Goal: Information Seeking & Learning: Learn about a topic

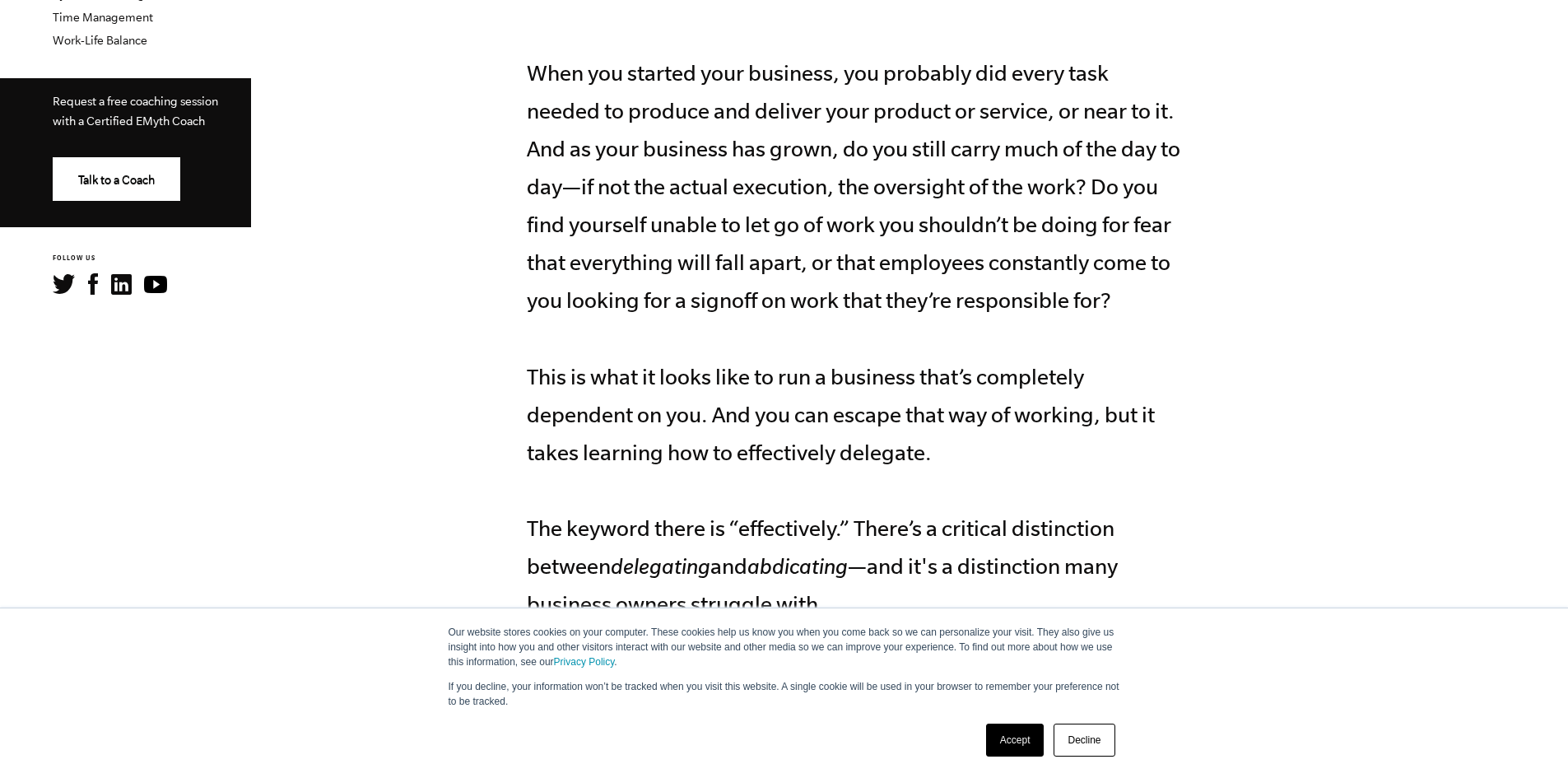
scroll to position [741, 0]
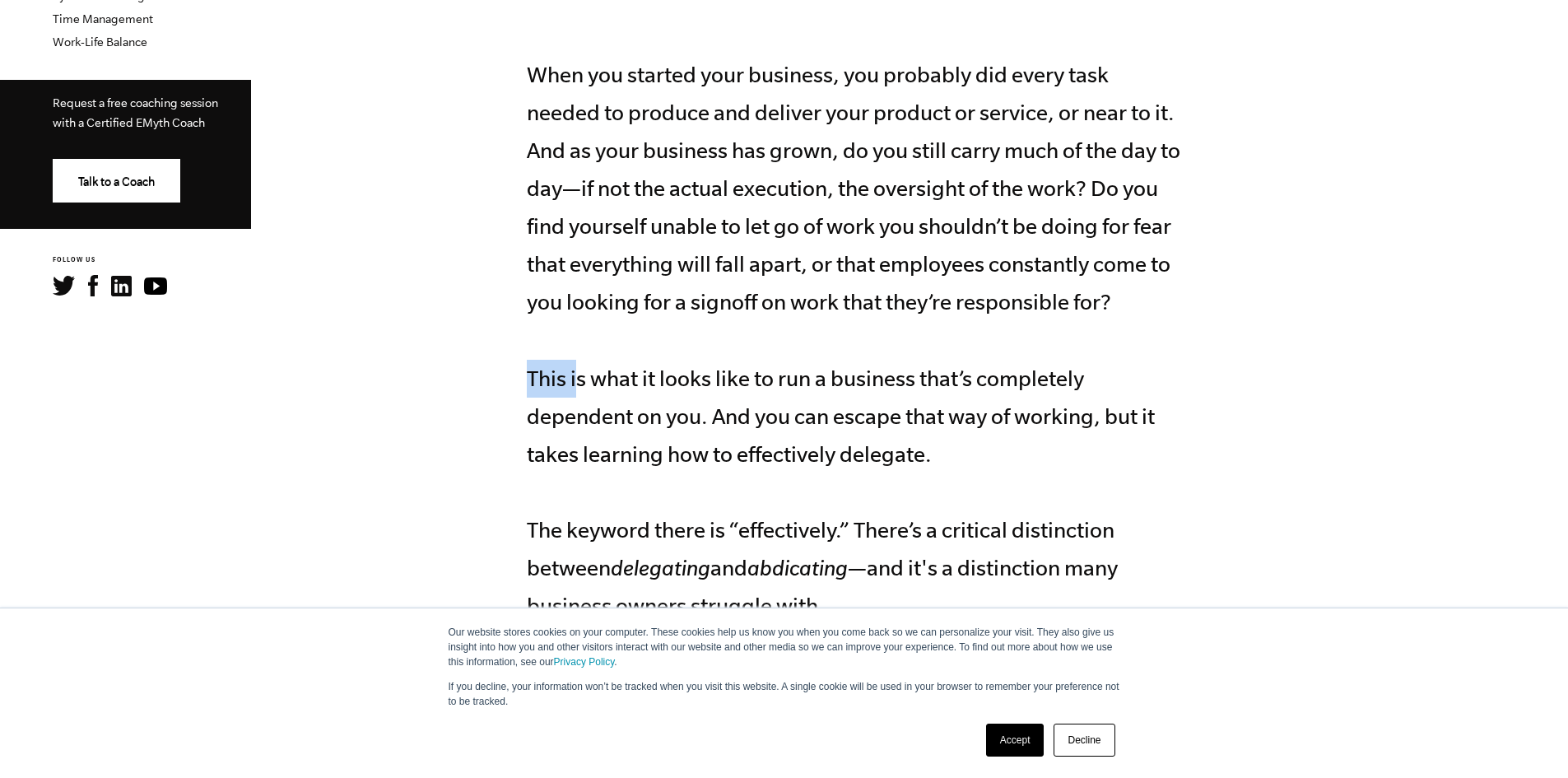
drag, startPoint x: 601, startPoint y: 372, endPoint x: 638, endPoint y: 373, distance: 37.0
click at [639, 373] on p "When you started your business, you probably did every task needed to produce a…" at bounding box center [856, 340] width 658 height 569
click at [638, 373] on p "When you started your business, you probably did every task needed to produce a…" at bounding box center [856, 340] width 658 height 569
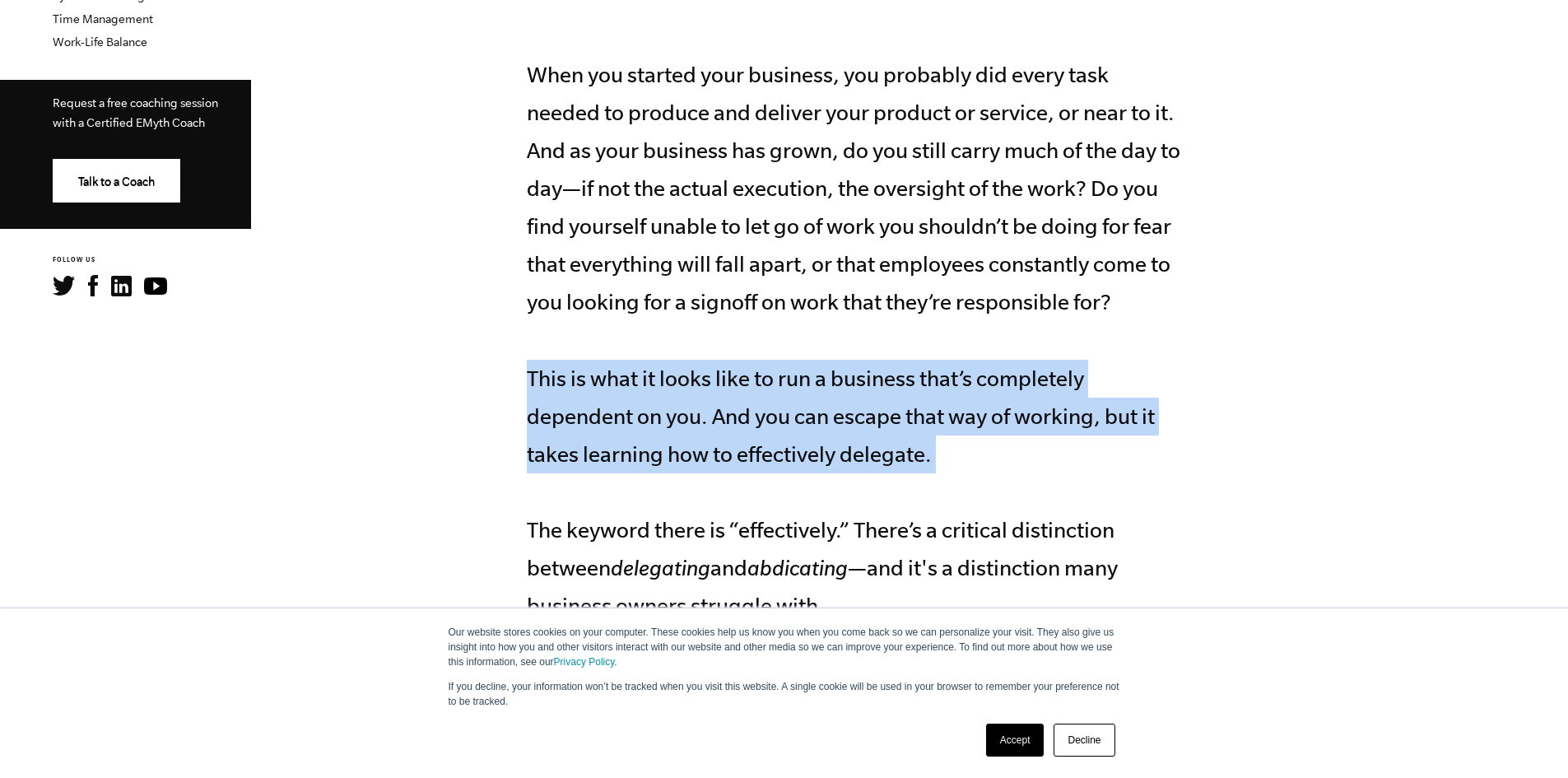
click at [638, 373] on p "When you started your business, you probably did every task needed to produce a…" at bounding box center [856, 340] width 658 height 569
click at [665, 375] on p "When you started your business, you probably did every task needed to produce a…" at bounding box center [856, 340] width 658 height 569
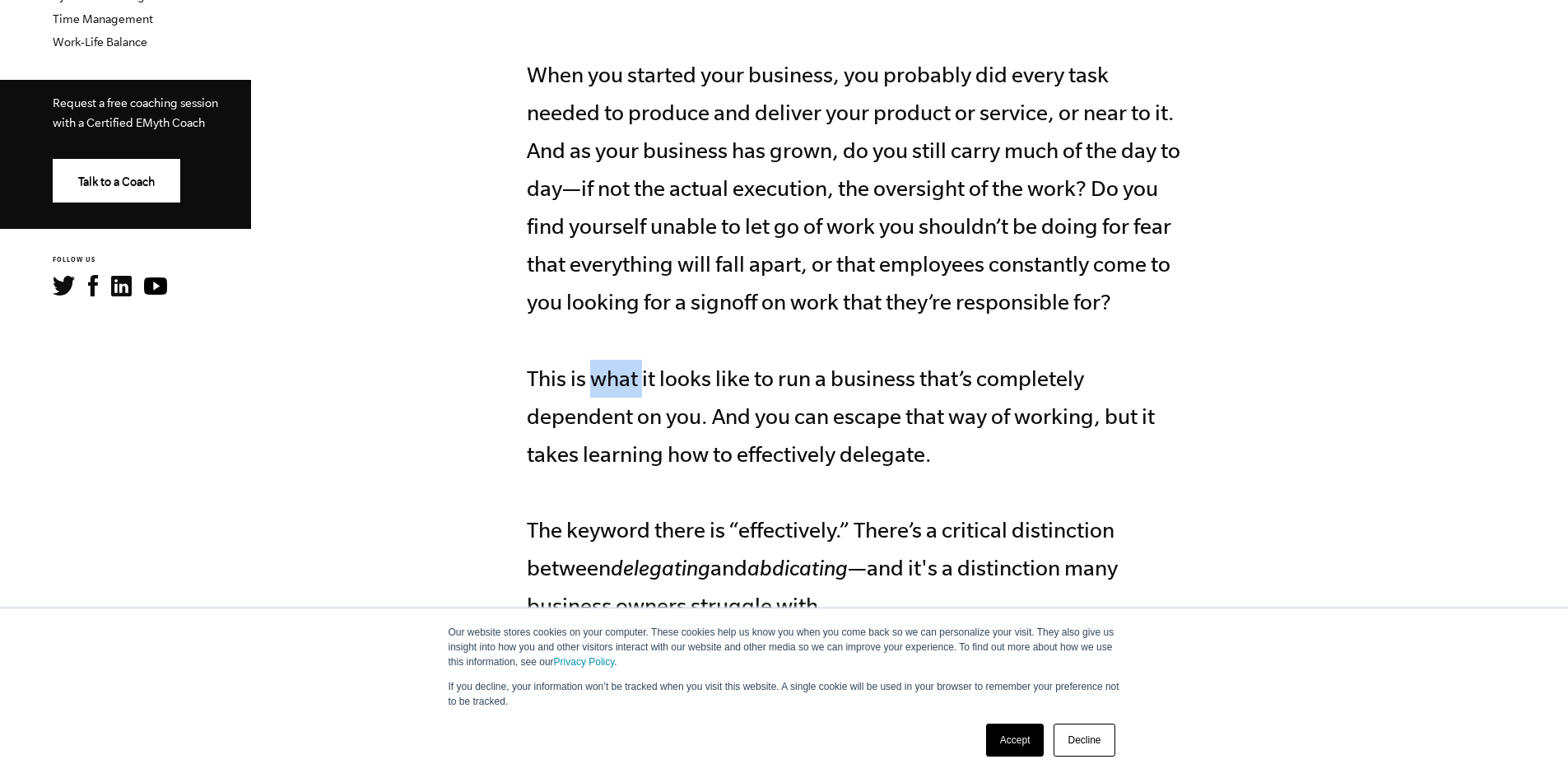
click at [665, 375] on p "When you started your business, you probably did every task needed to produce a…" at bounding box center [856, 340] width 658 height 569
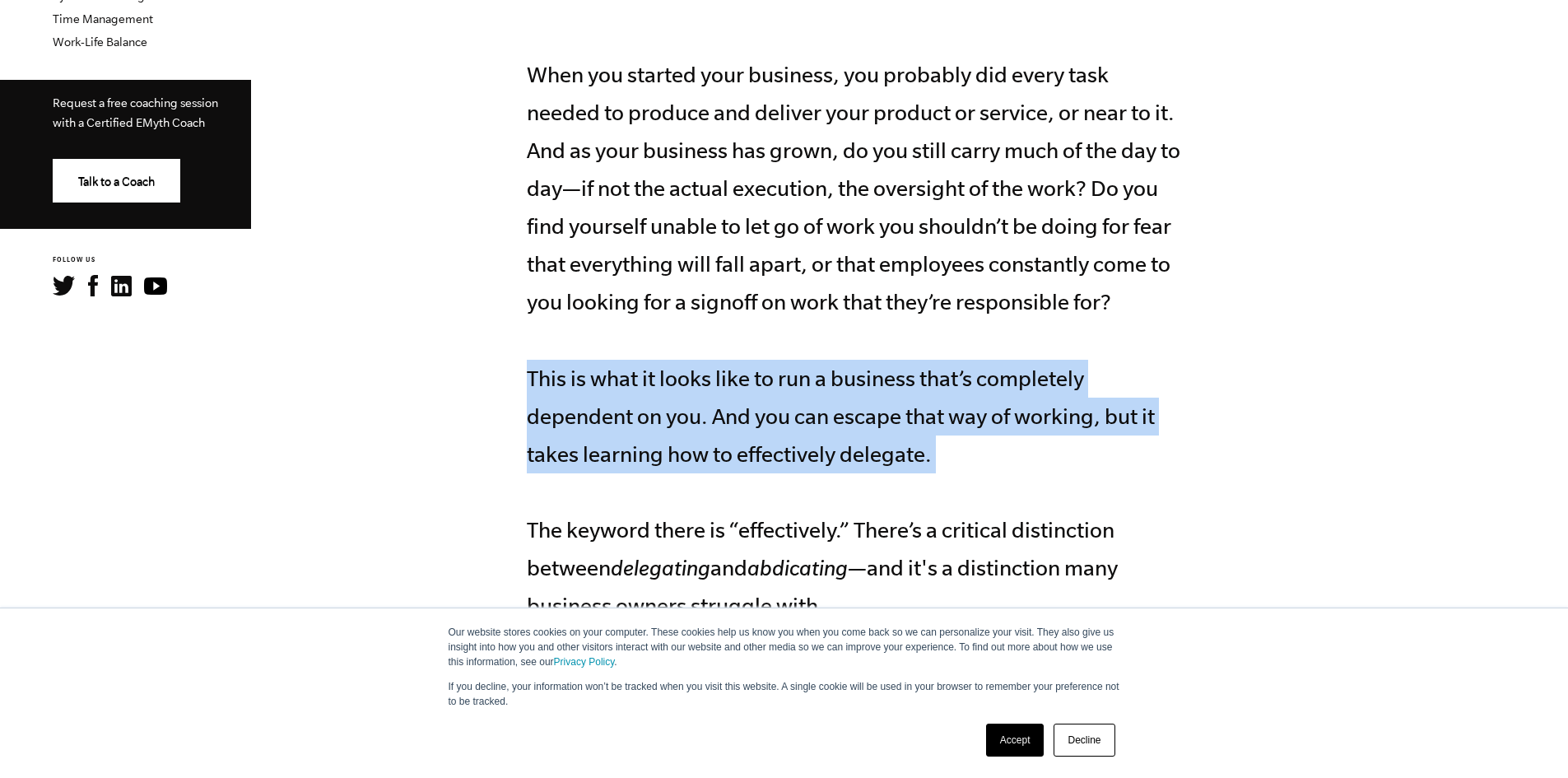
click at [665, 375] on p "When you started your business, you probably did every task needed to produce a…" at bounding box center [856, 340] width 658 height 569
click at [692, 391] on p "When you started your business, you probably did every task needed to produce a…" at bounding box center [856, 340] width 658 height 569
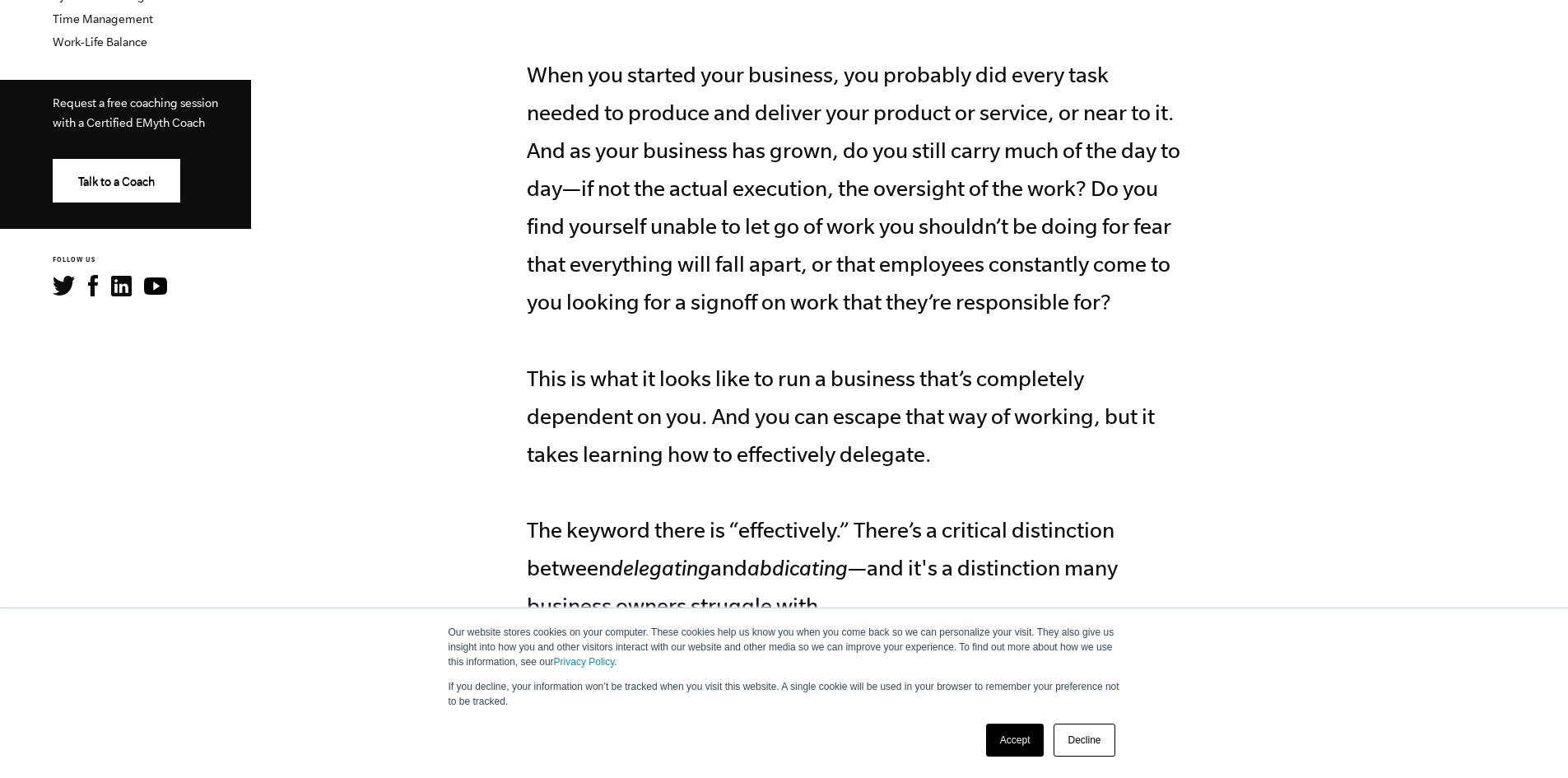
click at [689, 418] on p "When you started your business, you probably did every task needed to produce a…" at bounding box center [856, 340] width 658 height 569
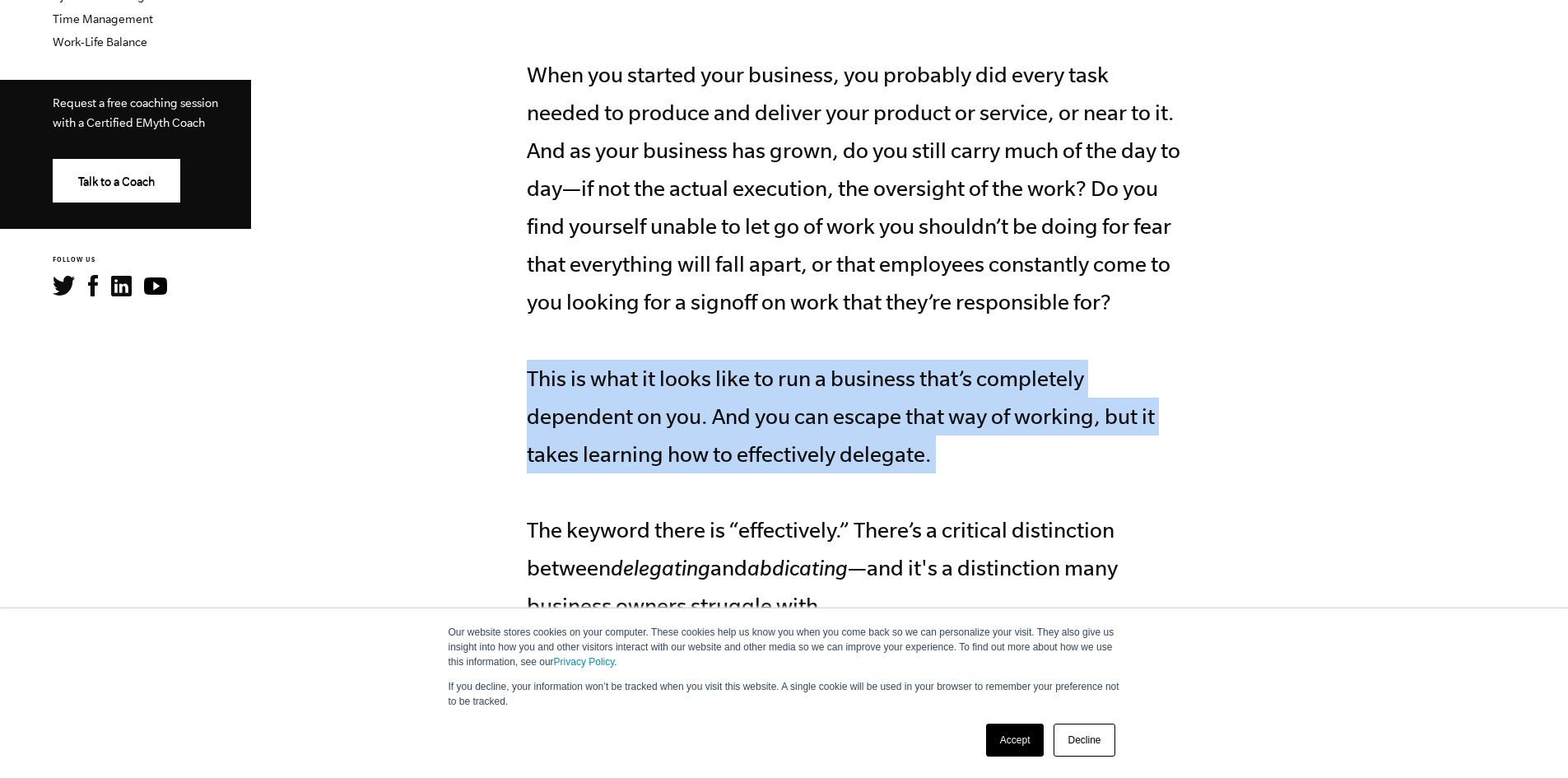
click at [689, 418] on p "When you started your business, you probably did every task needed to produce a…" at bounding box center [856, 340] width 658 height 569
click at [711, 430] on p "When you started your business, you probably did every task needed to produce a…" at bounding box center [856, 340] width 658 height 569
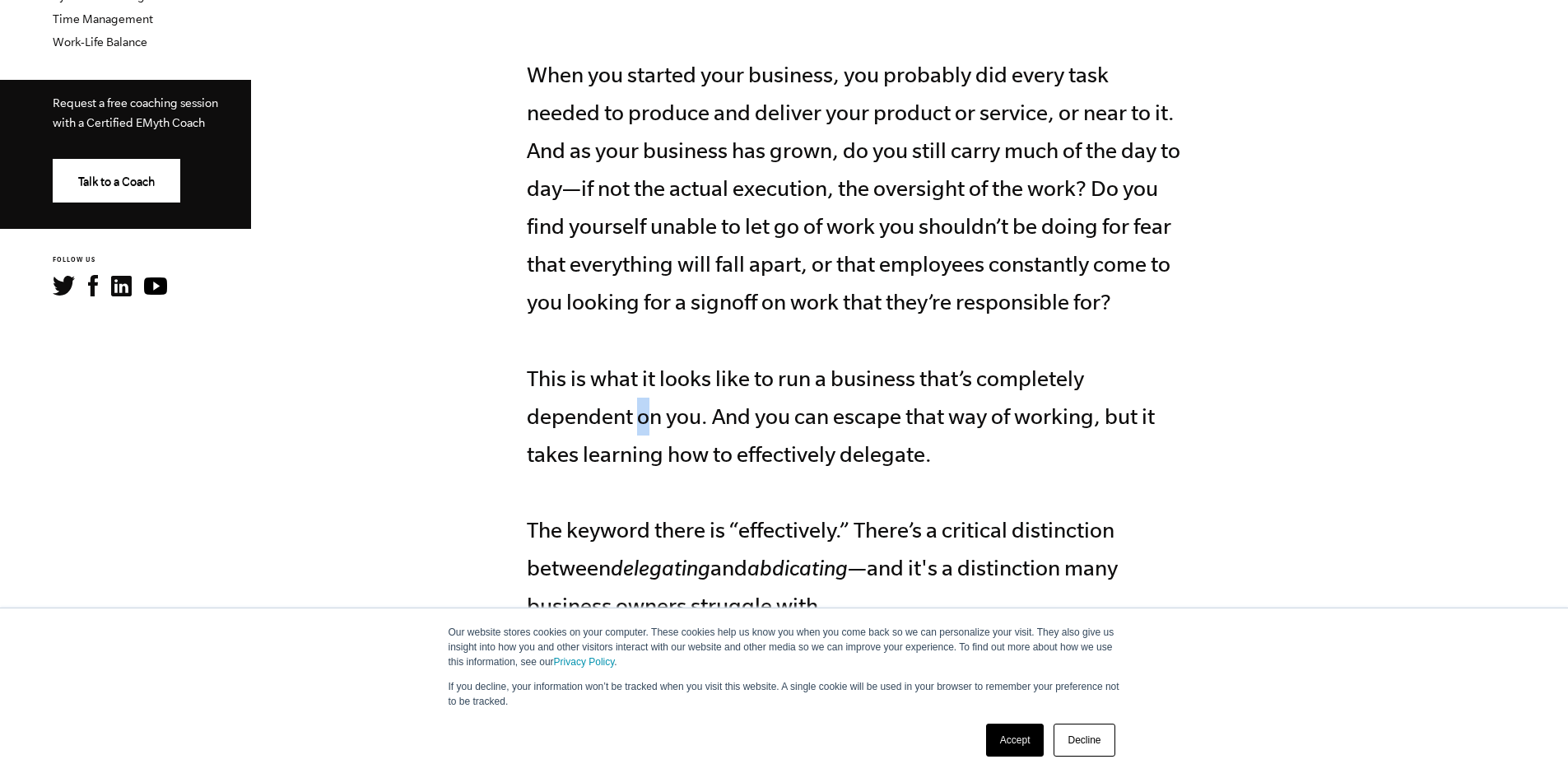
click at [701, 421] on p "When you started your business, you probably did every task needed to produce a…" at bounding box center [856, 340] width 658 height 569
click at [704, 420] on p "When you started your business, you probably did every task needed to produce a…" at bounding box center [856, 340] width 658 height 569
drag, startPoint x: 704, startPoint y: 420, endPoint x: 715, endPoint y: 420, distance: 11.0
click at [715, 420] on p "When you started your business, you probably did every task needed to produce a…" at bounding box center [856, 340] width 658 height 569
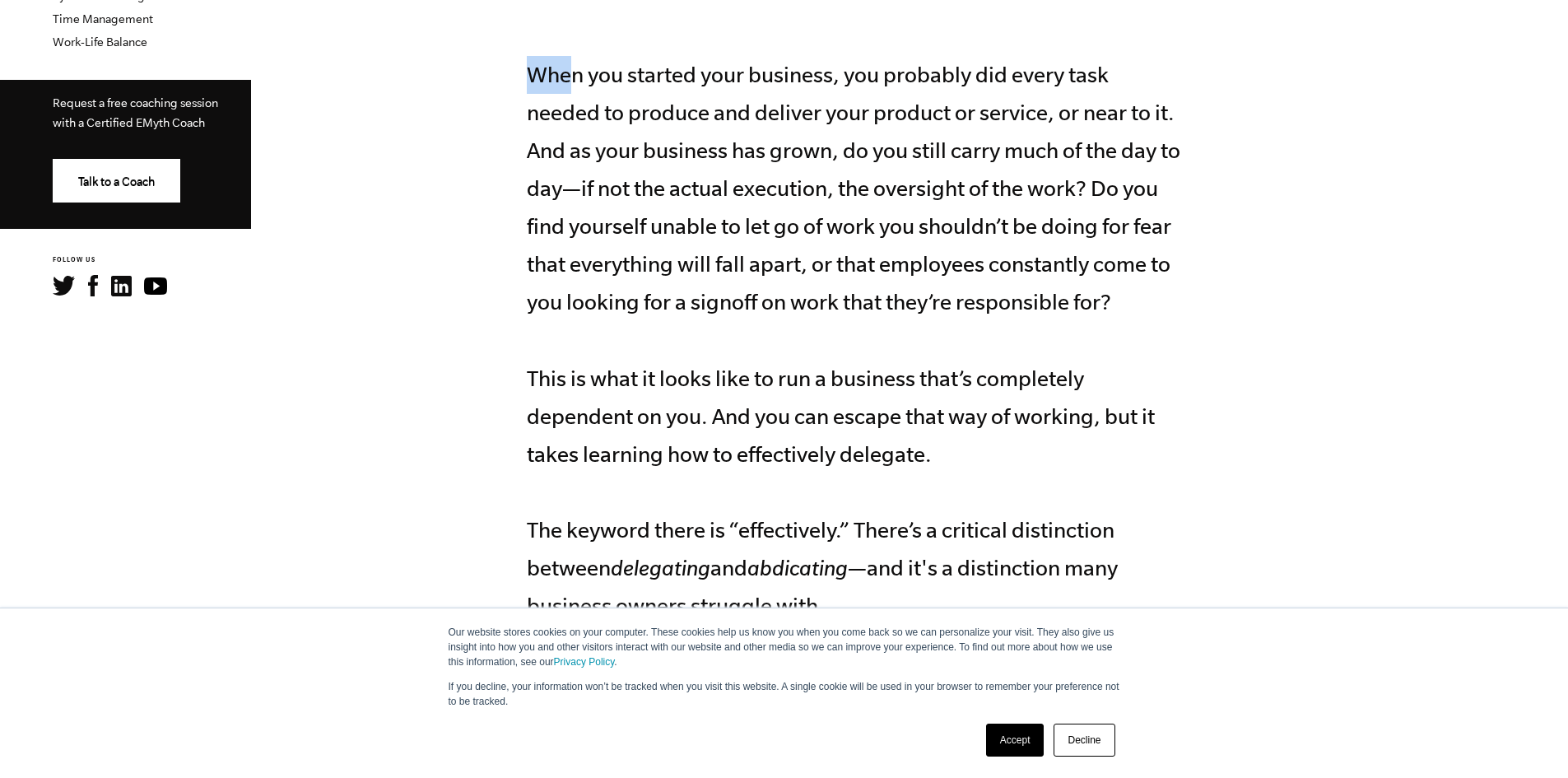
drag, startPoint x: 580, startPoint y: 74, endPoint x: 628, endPoint y: 73, distance: 48.0
click at [628, 73] on p "When you started your business, you probably did every task needed to produce a…" at bounding box center [856, 340] width 658 height 569
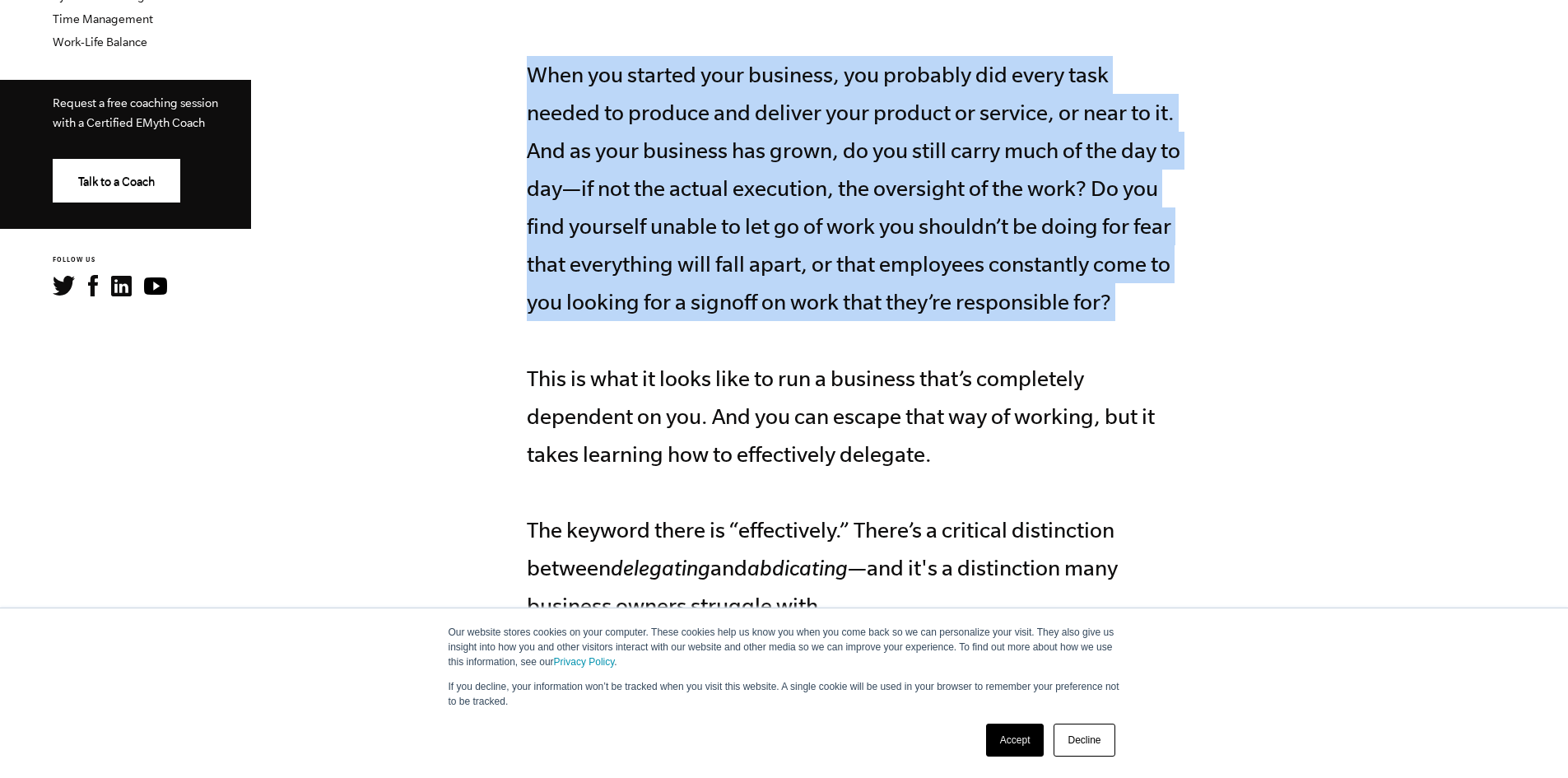
click at [628, 73] on p "When you started your business, you probably did every task needed to produce a…" at bounding box center [856, 340] width 658 height 569
click at [646, 78] on p "When you started your business, you probably did every task needed to produce a…" at bounding box center [856, 340] width 658 height 569
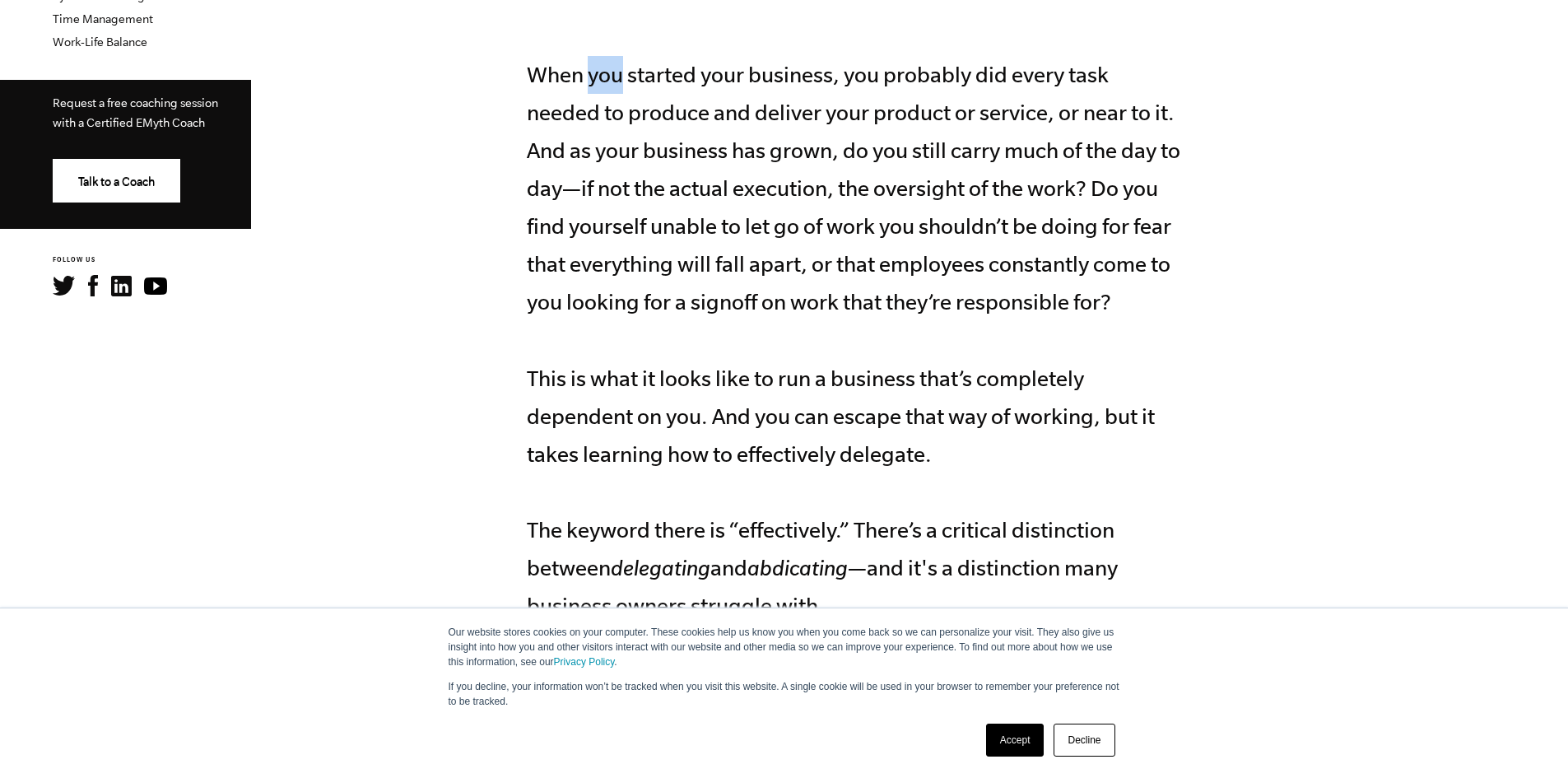
drag, startPoint x: 646, startPoint y: 78, endPoint x: 659, endPoint y: 78, distance: 13.0
click at [659, 78] on p "When you started your business, you probably did every task needed to produce a…" at bounding box center [856, 340] width 658 height 569
drag, startPoint x: 609, startPoint y: 85, endPoint x: 629, endPoint y: 79, distance: 20.9
click at [629, 79] on p "When you started your business, you probably did every task needed to produce a…" at bounding box center [856, 340] width 658 height 569
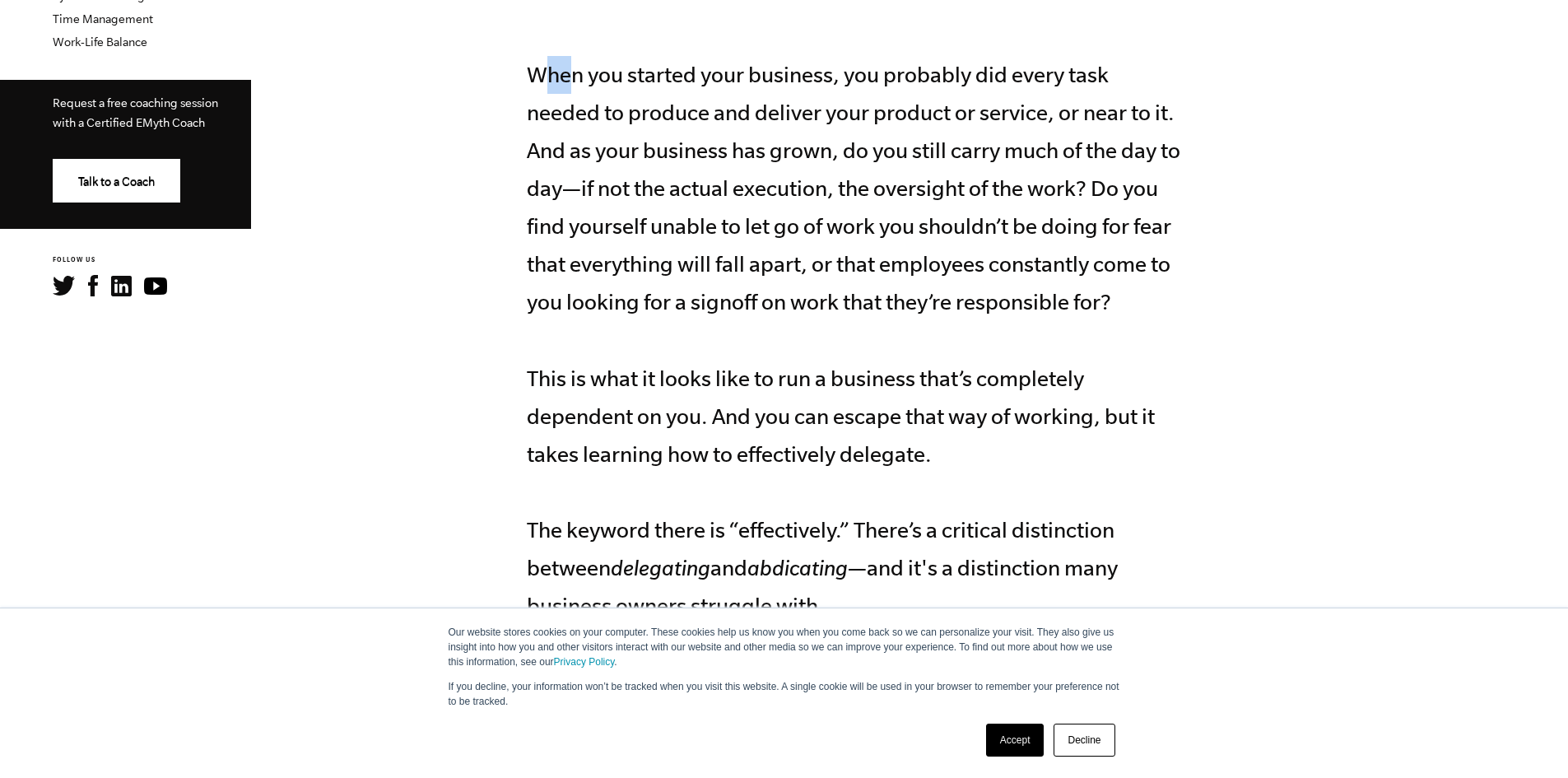
click at [629, 79] on p "When you started your business, you probably did every task needed to produce a…" at bounding box center [856, 340] width 658 height 569
drag, startPoint x: 616, startPoint y: 73, endPoint x: 635, endPoint y: 71, distance: 19.1
click at [635, 71] on p "When you started your business, you probably did every task needed to produce a…" at bounding box center [856, 340] width 658 height 569
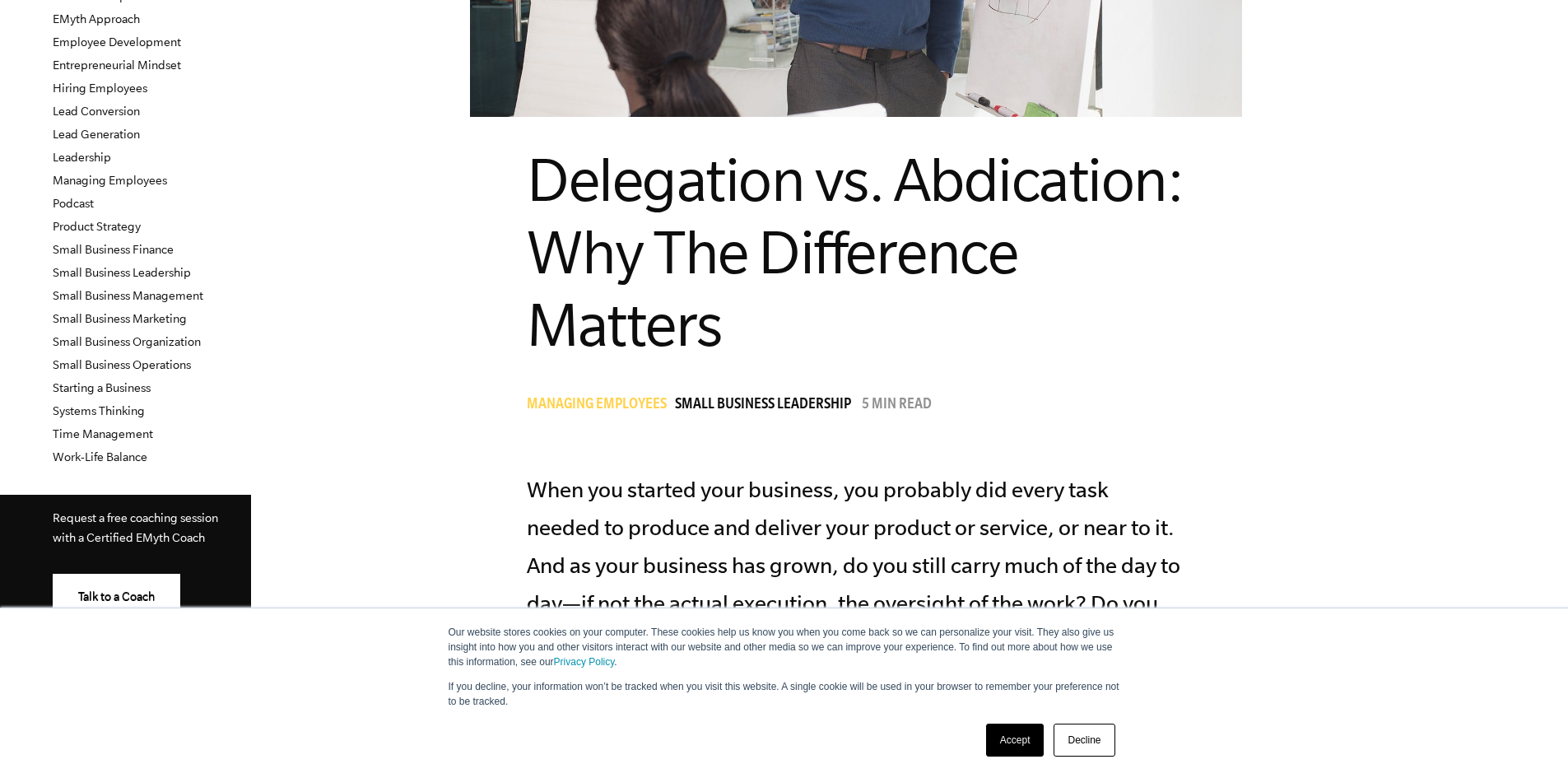
scroll to position [329, 0]
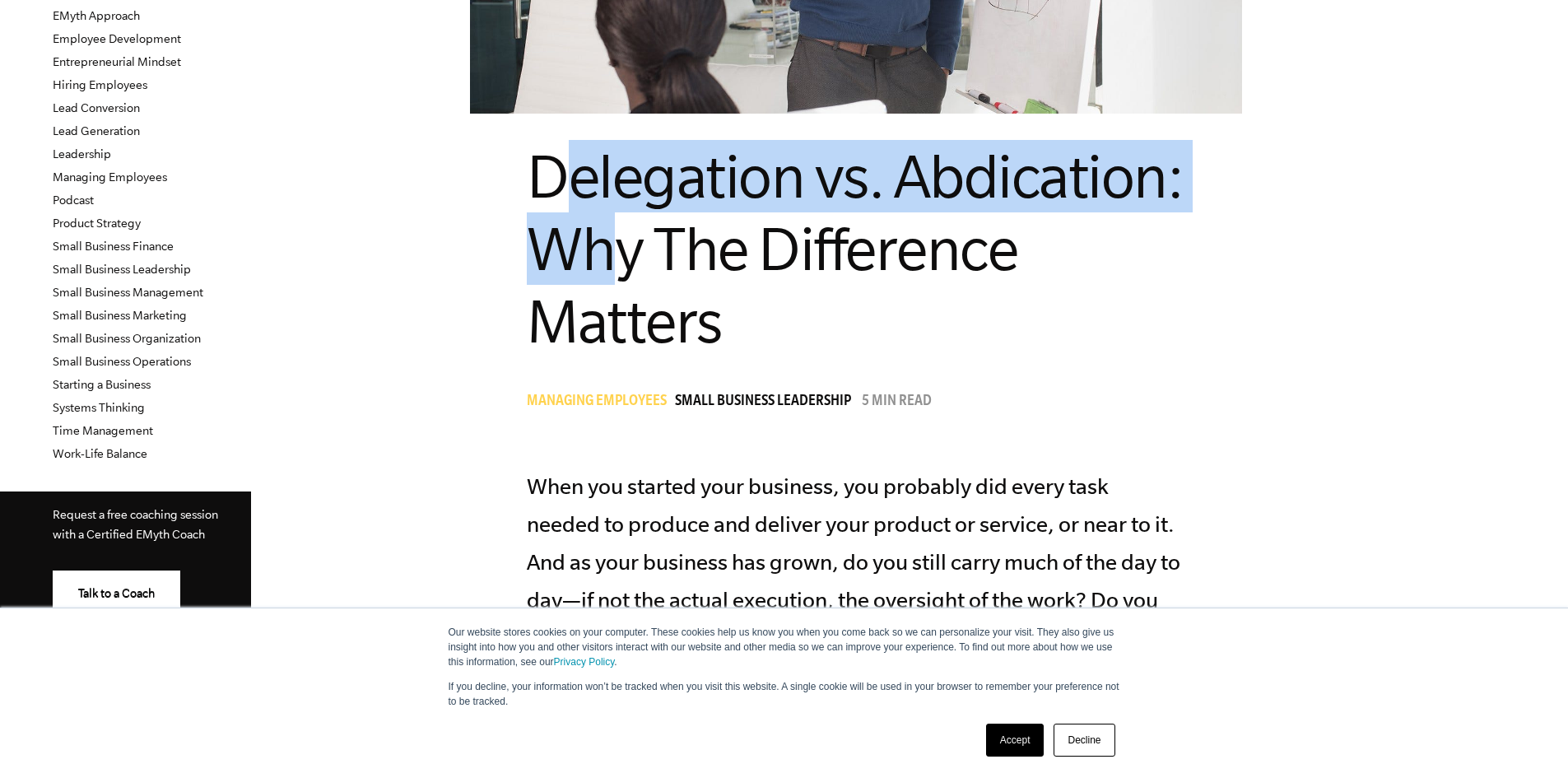
drag, startPoint x: 608, startPoint y: 187, endPoint x: 686, endPoint y: 232, distance: 90.0
click at [686, 232] on span "Delegation vs. Abdication: Why The Difference Matters" at bounding box center [854, 248] width 655 height 212
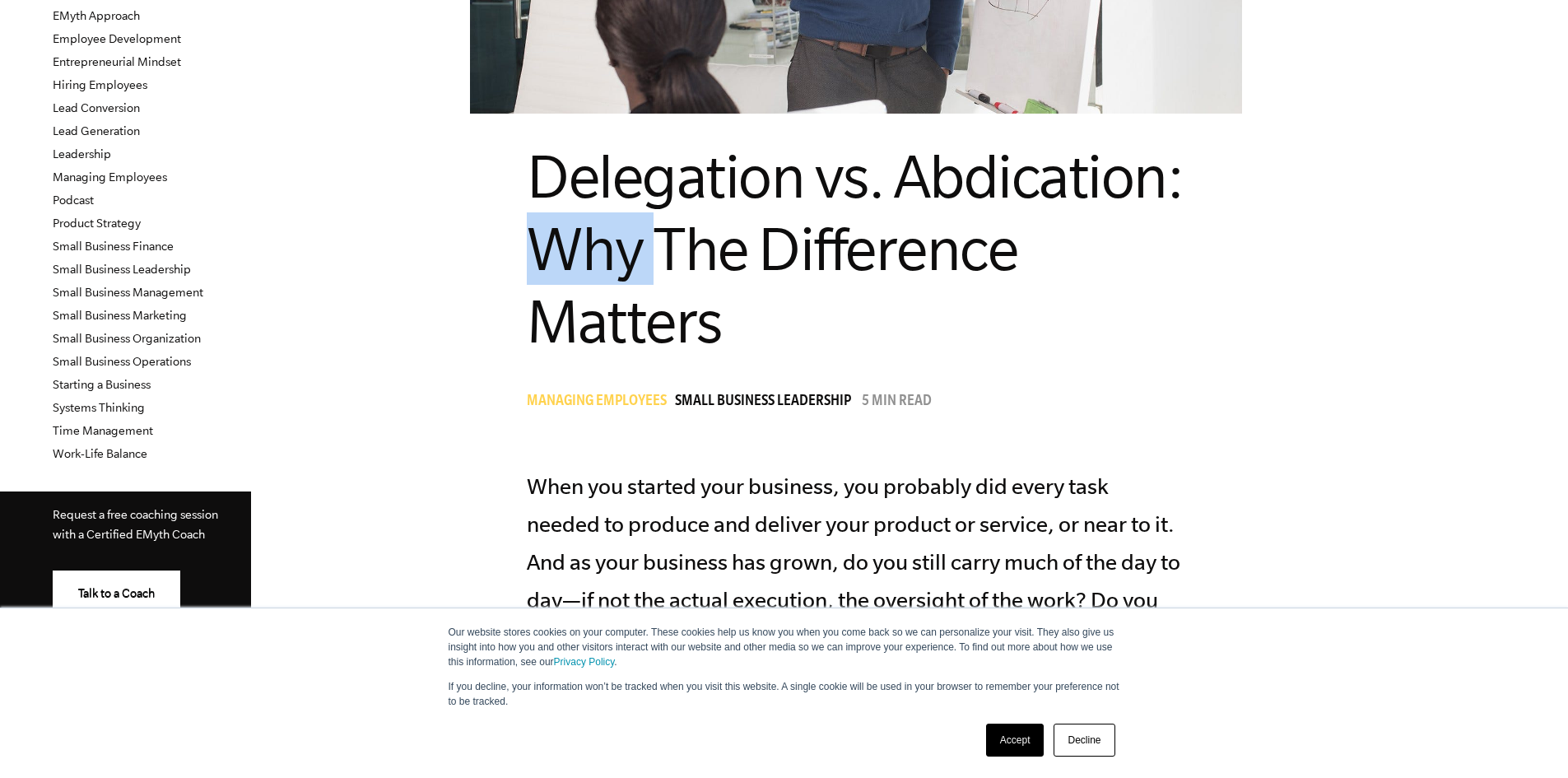
click at [686, 232] on span "Delegation vs. Abdication: Why The Difference Matters" at bounding box center [854, 248] width 655 height 212
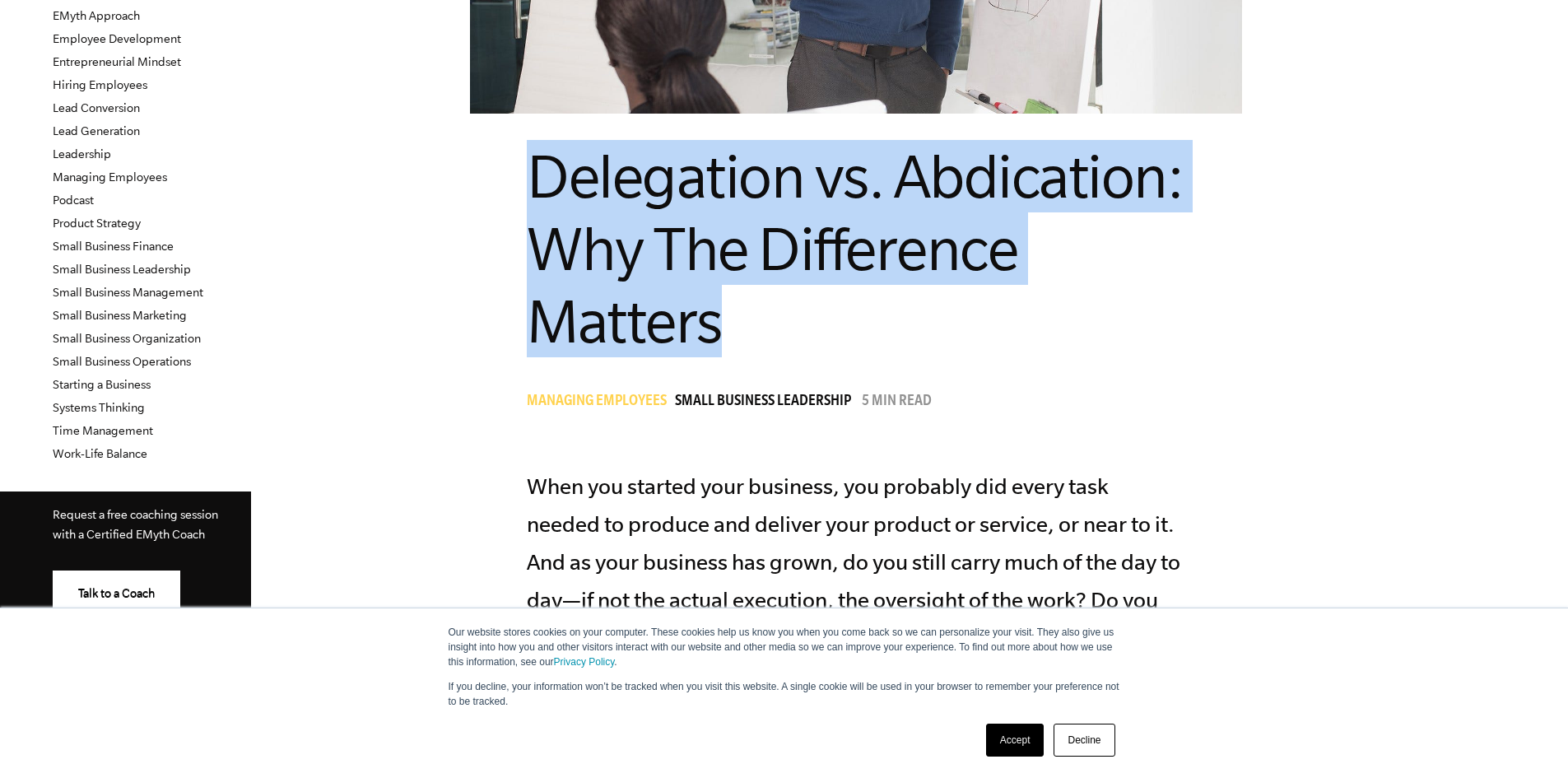
click at [686, 232] on span "Delegation vs. Abdication: Why The Difference Matters" at bounding box center [854, 248] width 655 height 212
click at [715, 244] on span "Delegation vs. Abdication: Why The Difference Matters" at bounding box center [854, 248] width 655 height 212
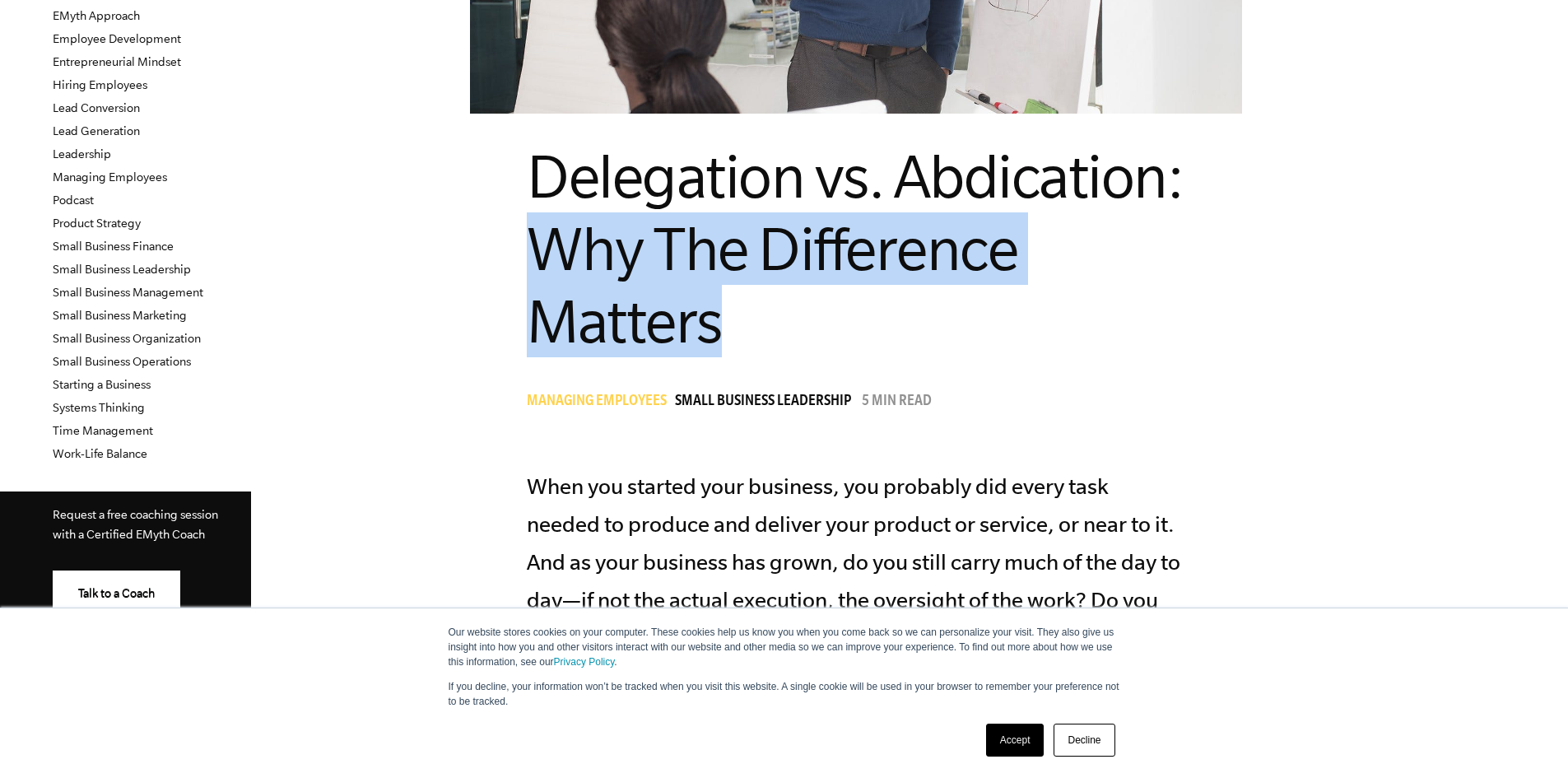
drag, startPoint x: 784, startPoint y: 320, endPoint x: 599, endPoint y: 228, distance: 206.6
click at [599, 228] on h1 "Delegation vs. Abdication: Why The Difference Matters" at bounding box center [856, 249] width 658 height 218
click at [599, 228] on span "Delegation vs. Abdication: Why The Difference Matters" at bounding box center [854, 248] width 655 height 212
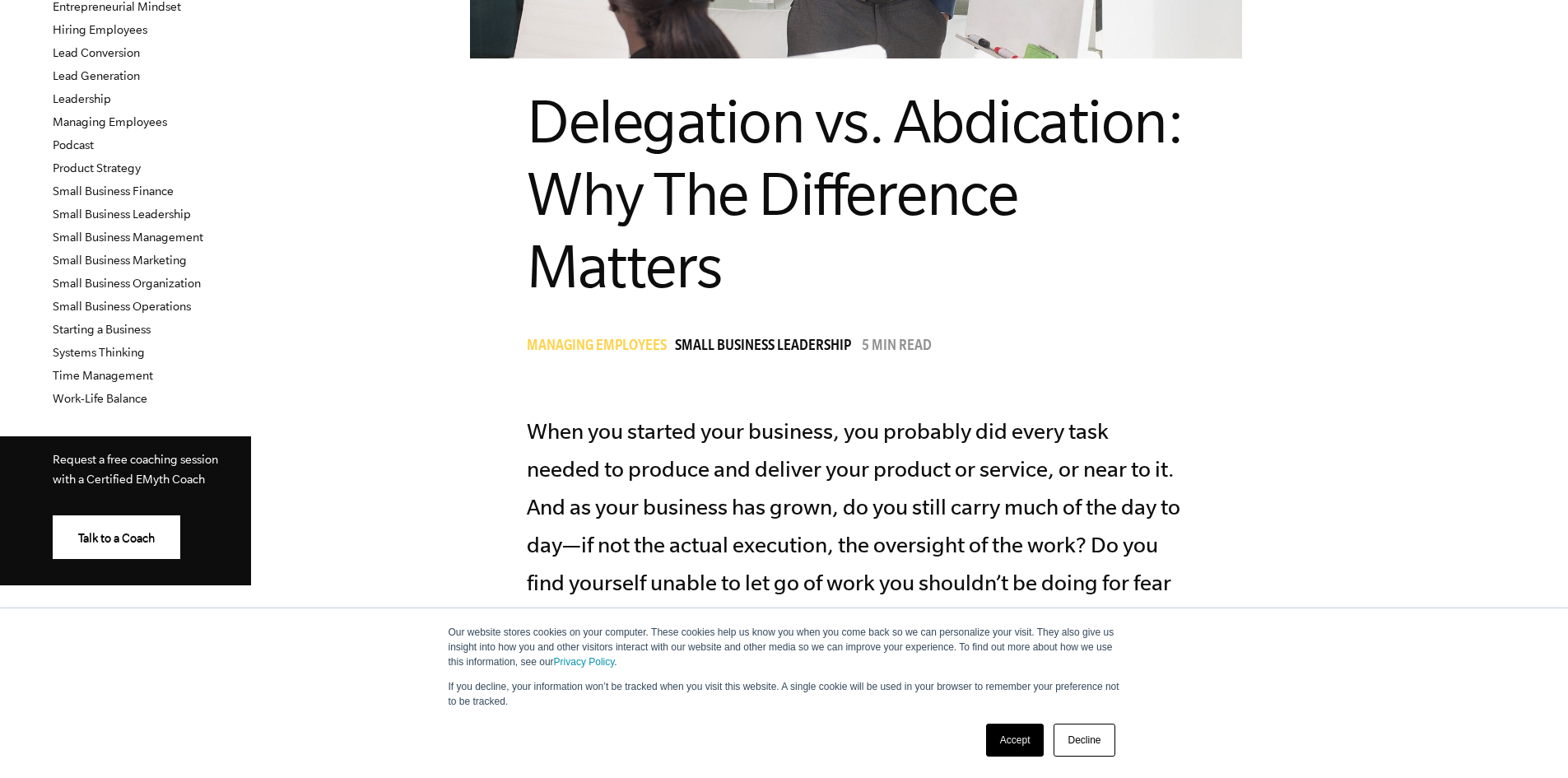
scroll to position [494, 0]
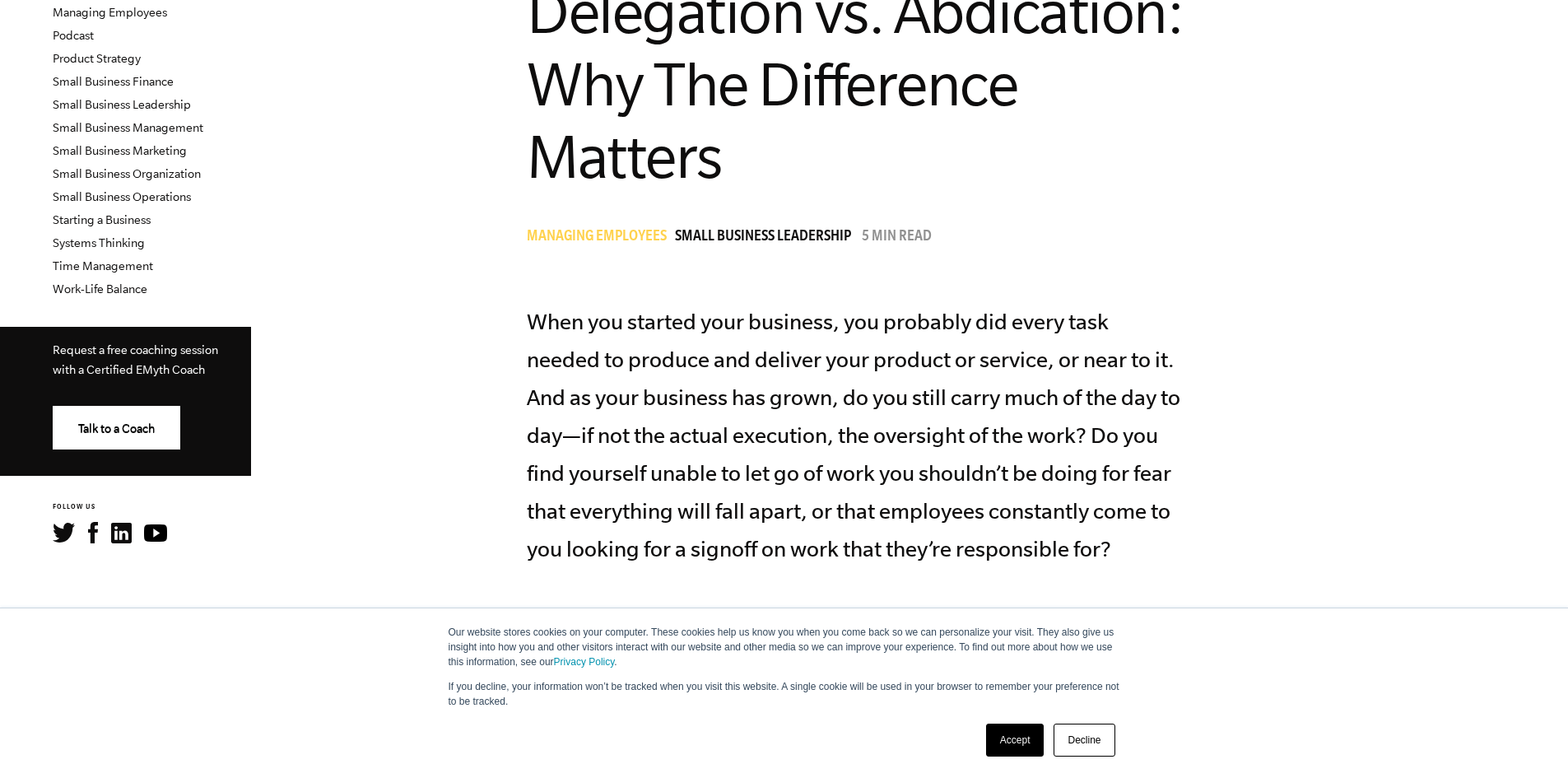
click at [1008, 726] on link "Accept" at bounding box center [1015, 739] width 59 height 33
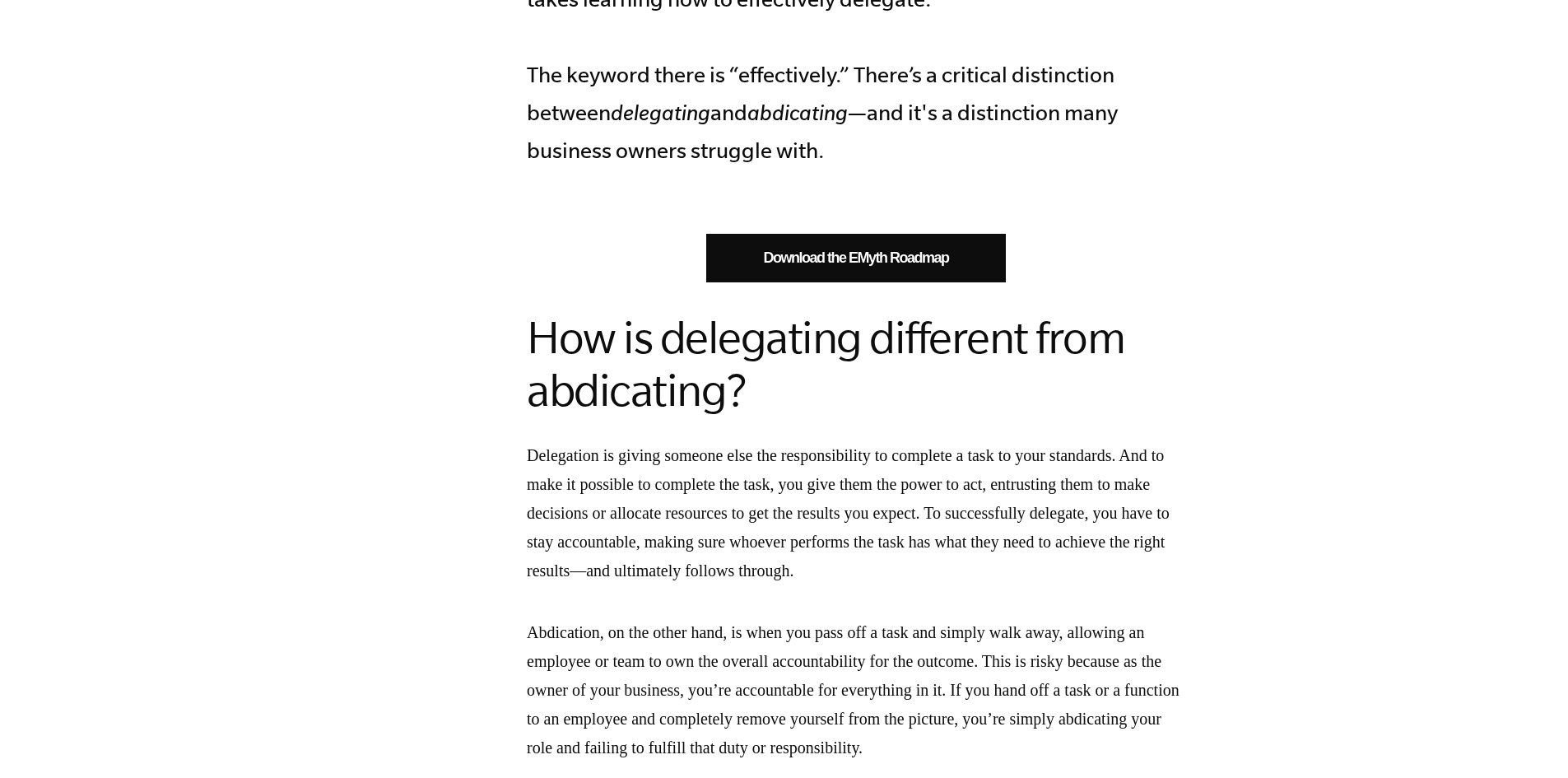
scroll to position [1234, 0]
